Goal: Transaction & Acquisition: Book appointment/travel/reservation

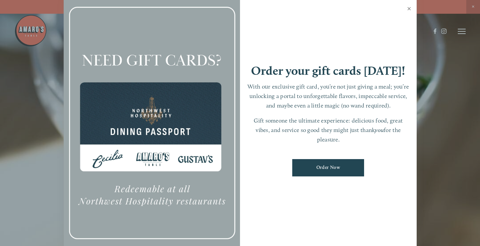
click at [409, 9] on link "Close" at bounding box center [409, 9] width 13 height 18
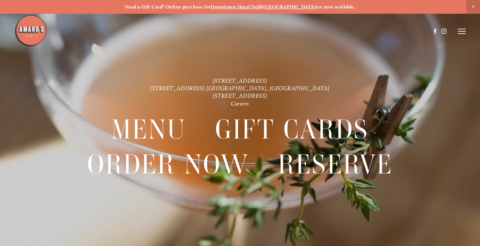
click at [463, 31] on icon at bounding box center [462, 31] width 8 height 6
click at [426, 29] on span "Reserve" at bounding box center [421, 31] width 15 height 6
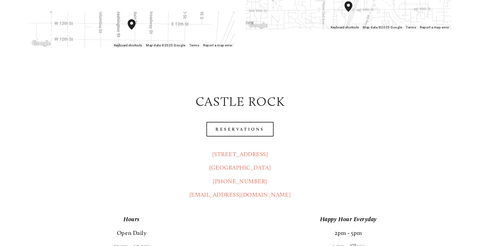
scroll to position [277, 0]
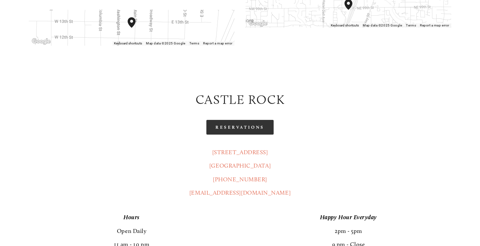
click at [247, 120] on link "Reservations" at bounding box center [240, 127] width 67 height 15
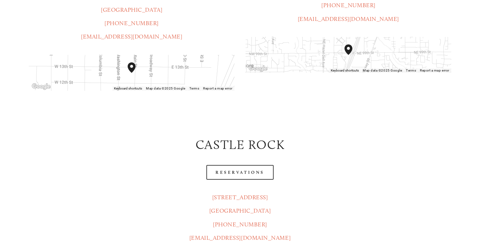
scroll to position [232, 0]
